Goal: Information Seeking & Learning: Learn about a topic

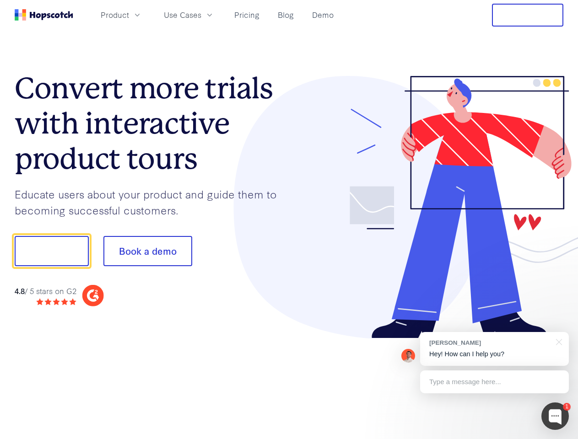
click at [289, 220] on div at bounding box center [426, 207] width 275 height 263
click at [129, 15] on span "Product" at bounding box center [115, 14] width 28 height 11
click at [201, 15] on span "Use Cases" at bounding box center [183, 14] width 38 height 11
click at [528, 15] on button "Free Trial" at bounding box center [527, 15] width 71 height 23
click at [51, 251] on button "Show me!" at bounding box center [52, 251] width 74 height 30
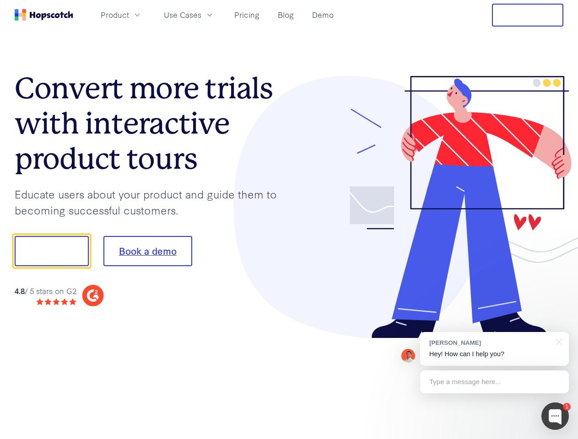
click at [147, 251] on button "Book a demo" at bounding box center [147, 251] width 89 height 30
click at [555, 417] on div at bounding box center [555, 416] width 27 height 27
click at [494, 349] on div "[PERSON_NAME] Hey! How can I help you?" at bounding box center [494, 349] width 149 height 34
click at [558, 342] on div at bounding box center [557, 341] width 23 height 19
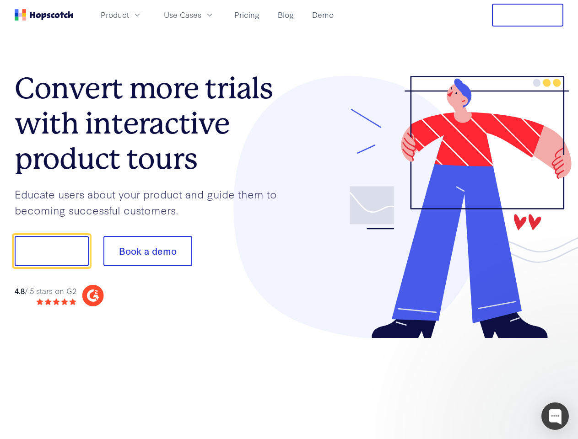
click at [494, 382] on div at bounding box center [483, 250] width 172 height 305
